Goal: Find specific page/section: Find specific page/section

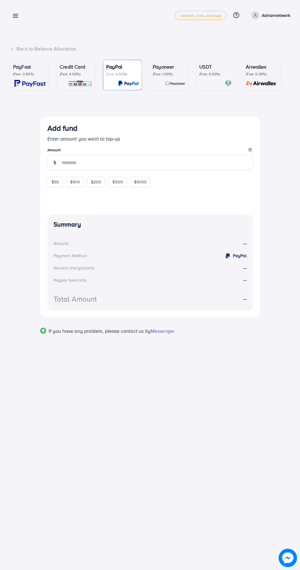
click at [11, 13] on link at bounding box center [14, 16] width 9 height 8
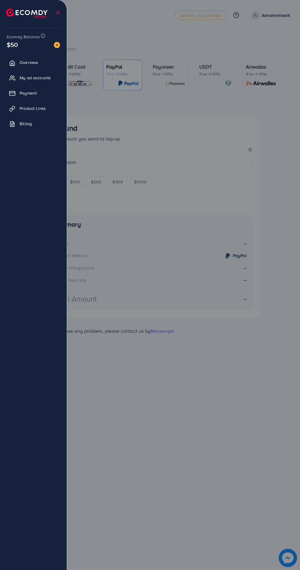
click at [207, 430] on div at bounding box center [150, 342] width 300 height 684
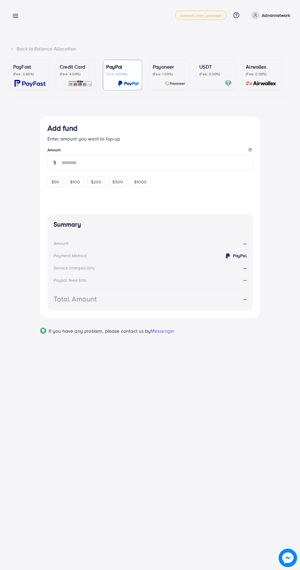
click at [14, 15] on icon at bounding box center [15, 16] width 6 height 6
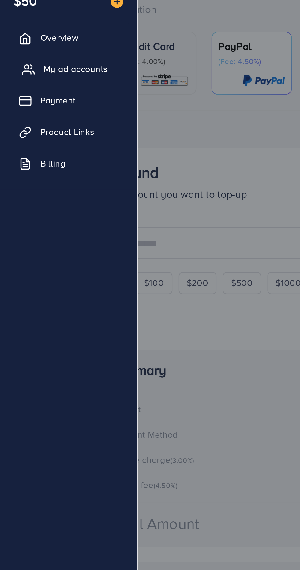
click at [36, 78] on span "My ad accounts" at bounding box center [36, 78] width 31 height 6
